Goal: Information Seeking & Learning: Learn about a topic

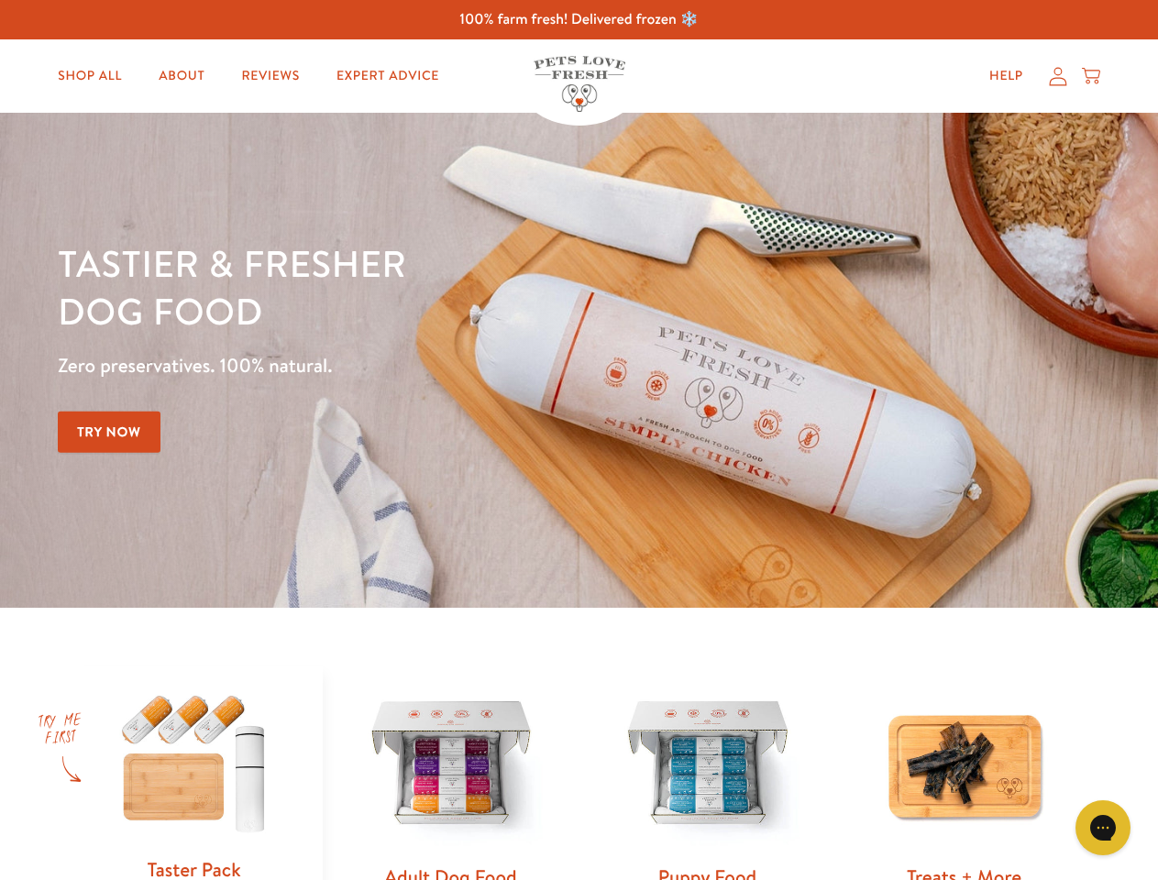
click at [579, 440] on div "Tastier & fresher dog food Zero preservatives. 100% natural. Try Now" at bounding box center [405, 360] width 695 height 242
click at [1103, 828] on icon "Gorgias live chat" at bounding box center [1102, 827] width 17 height 17
